Goal: Transaction & Acquisition: Book appointment/travel/reservation

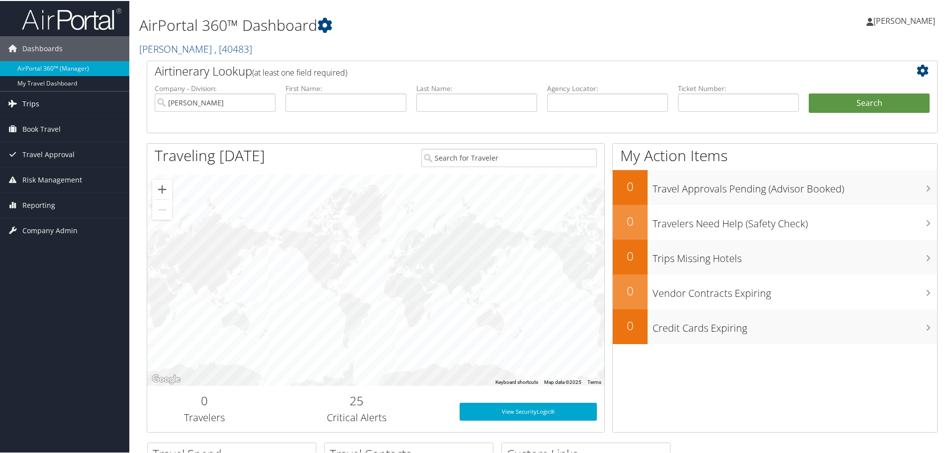
click at [38, 103] on link "Trips" at bounding box center [64, 103] width 129 height 25
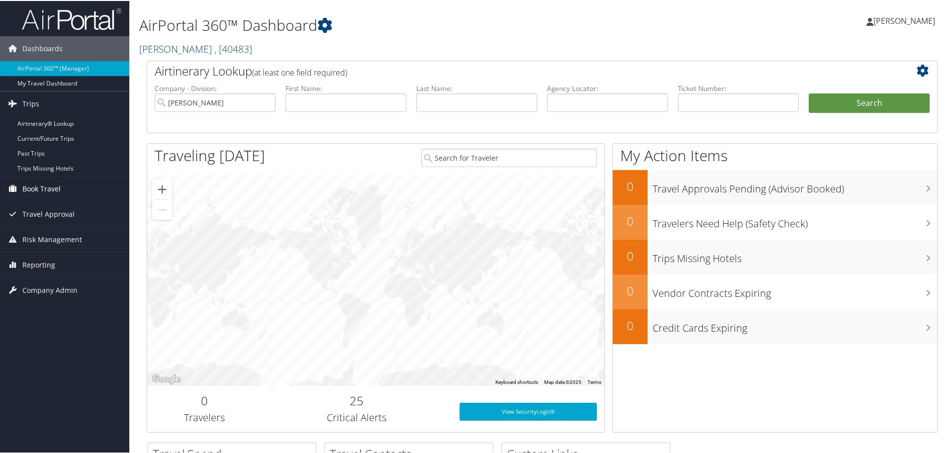
click at [49, 187] on span "Book Travel" at bounding box center [41, 188] width 38 height 25
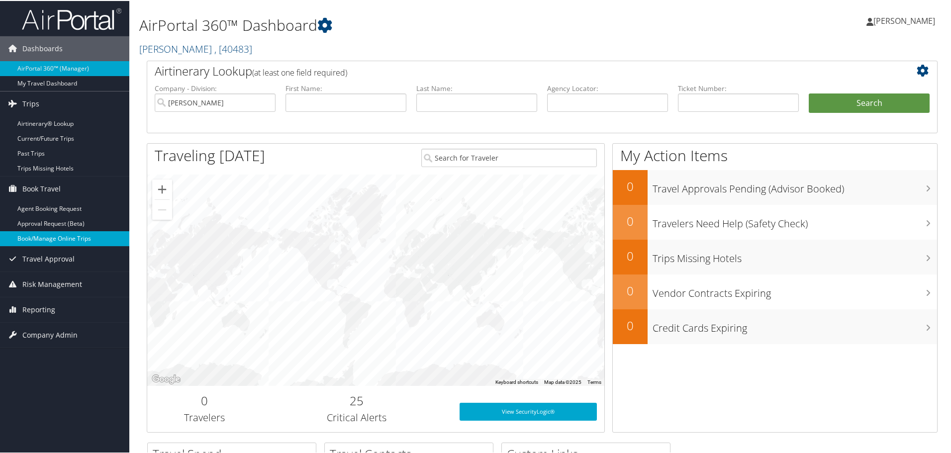
click at [83, 235] on link "Book/Manage Online Trips" at bounding box center [64, 237] width 129 height 15
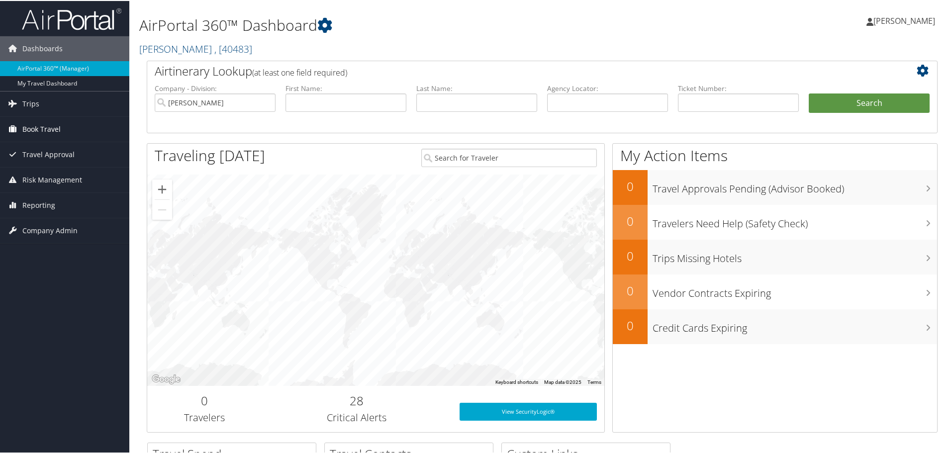
click at [47, 129] on span "Book Travel" at bounding box center [41, 128] width 38 height 25
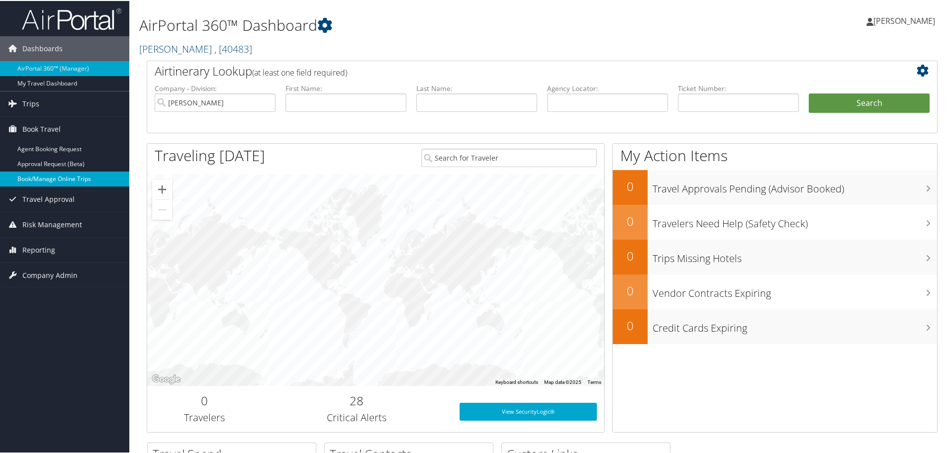
click at [52, 177] on link "Book/Manage Online Trips" at bounding box center [64, 178] width 129 height 15
